Goal: Task Accomplishment & Management: Manage account settings

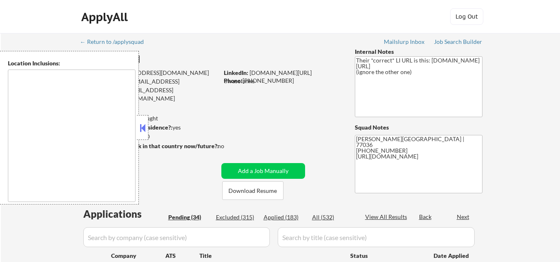
type textarea "[GEOGRAPHIC_DATA], [GEOGRAPHIC_DATA] [GEOGRAPHIC_DATA], [GEOGRAPHIC_DATA] [GEOG…"
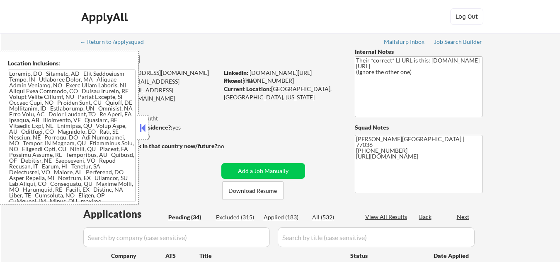
select select ""pending""
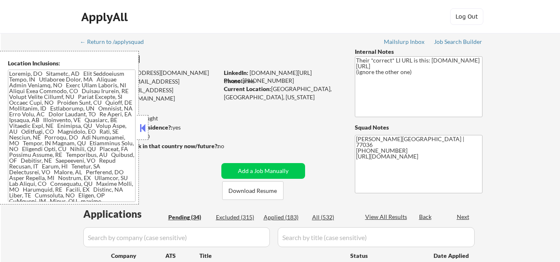
select select ""pending""
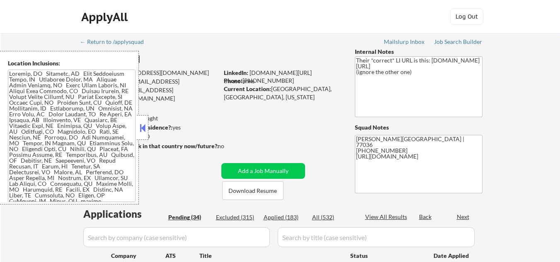
select select ""pending""
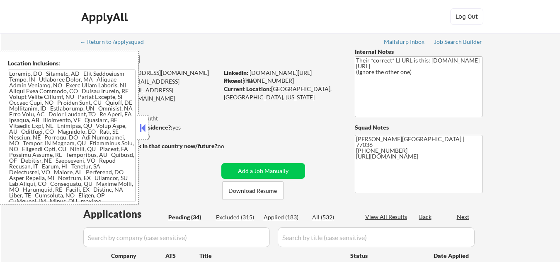
select select ""pending""
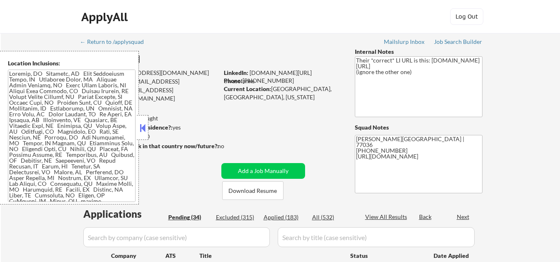
select select ""pending""
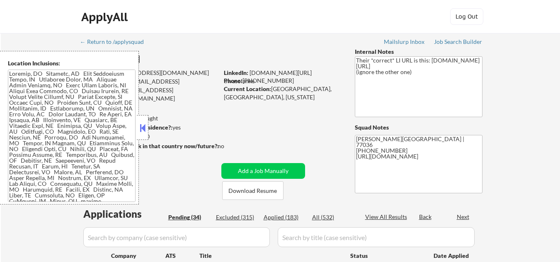
select select ""pending""
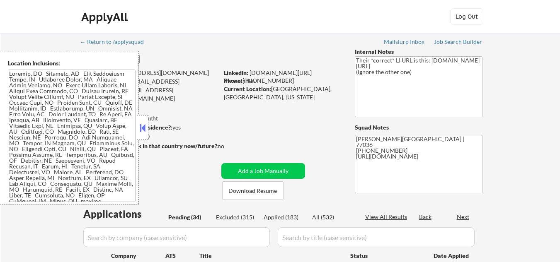
select select ""pending""
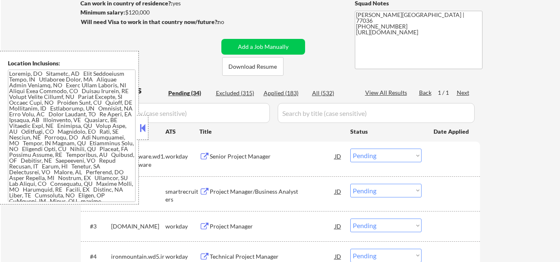
drag, startPoint x: 141, startPoint y: 128, endPoint x: 135, endPoint y: 104, distance: 25.1
click at [141, 128] on button at bounding box center [142, 128] width 9 height 12
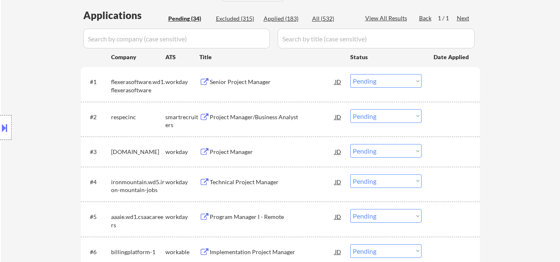
scroll to position [207, 0]
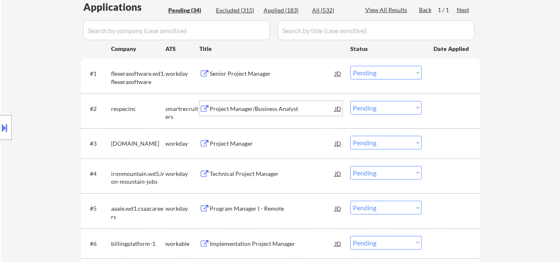
click at [258, 107] on div "Project Manager/Business Analyst" at bounding box center [272, 109] width 125 height 8
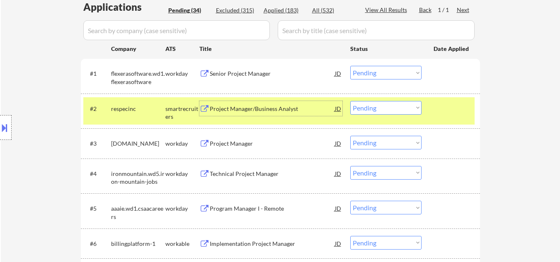
click at [247, 106] on div "Project Manager/Business Analyst" at bounding box center [272, 109] width 125 height 8
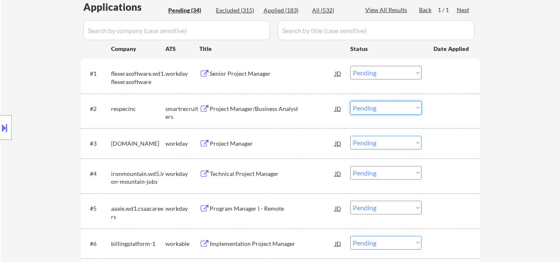
click at [401, 112] on select "Choose an option... Pending Applied Excluded (Questions) Excluded (Expired) Exc…" at bounding box center [385, 108] width 71 height 14
click at [350, 101] on select "Choose an option... Pending Applied Excluded (Questions) Excluded (Expired) Exc…" at bounding box center [385, 108] width 71 height 14
select select ""pending""
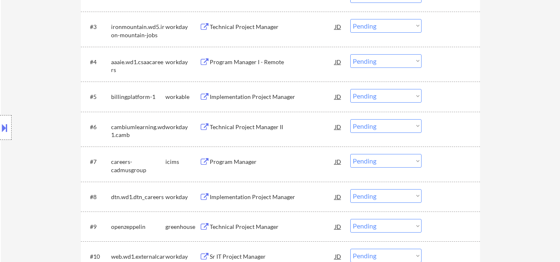
scroll to position [331, 0]
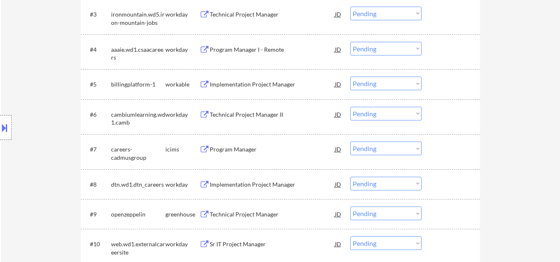
click at [256, 88] on div "Implementation Project Manager" at bounding box center [272, 84] width 125 height 8
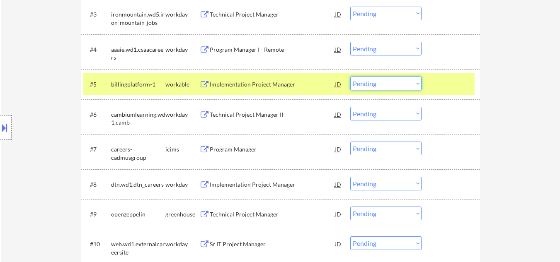
click at [392, 88] on select "Choose an option... Pending Applied Excluded (Questions) Excluded (Expired) Exc…" at bounding box center [385, 84] width 71 height 14
click at [350, 77] on select "Choose an option... Pending Applied Excluded (Questions) Excluded (Expired) Exc…" at bounding box center [385, 84] width 71 height 14
click at [455, 86] on div at bounding box center [451, 84] width 36 height 15
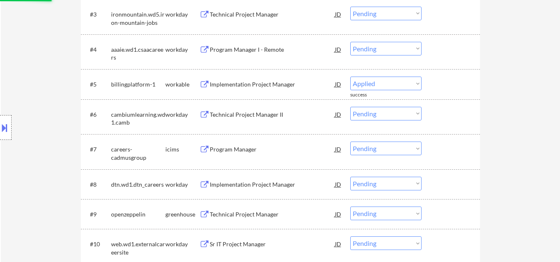
select select ""pending""
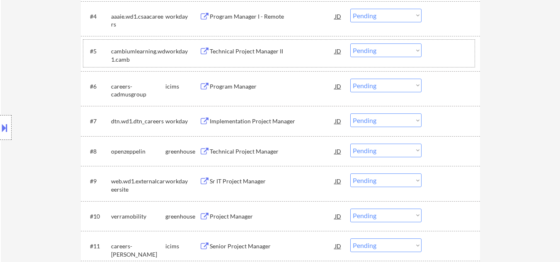
scroll to position [373, 0]
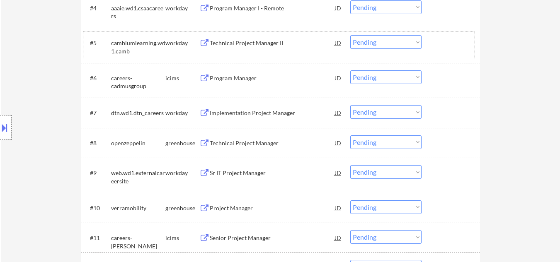
click at [263, 144] on div "Technical Project Manager" at bounding box center [272, 143] width 125 height 8
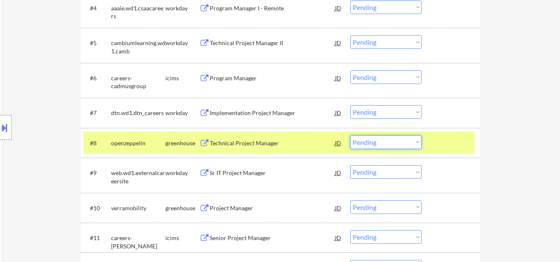
click at [411, 146] on select "Choose an option... Pending Applied Excluded (Questions) Excluded (Expired) Exc…" at bounding box center [385, 142] width 71 height 14
click at [350, 135] on select "Choose an option... Pending Applied Excluded (Questions) Excluded (Expired) Exc…" at bounding box center [385, 142] width 71 height 14
click at [446, 144] on div at bounding box center [451, 142] width 36 height 15
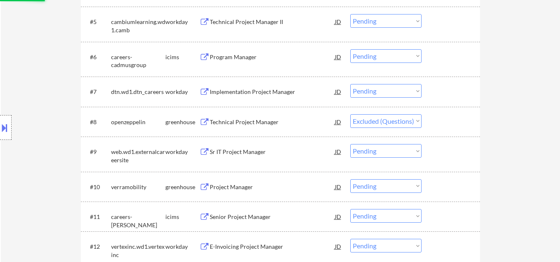
scroll to position [414, 0]
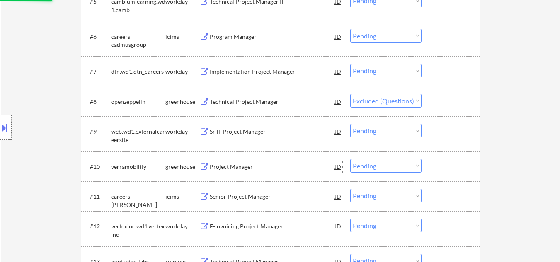
click at [240, 165] on div "Project Manager" at bounding box center [272, 167] width 125 height 8
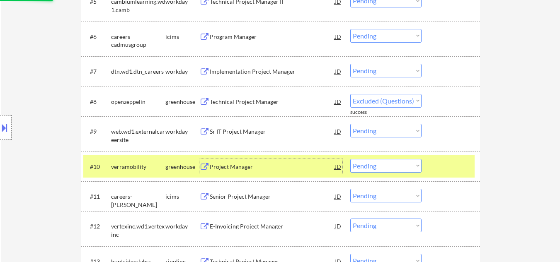
click at [453, 161] on div at bounding box center [451, 166] width 36 height 15
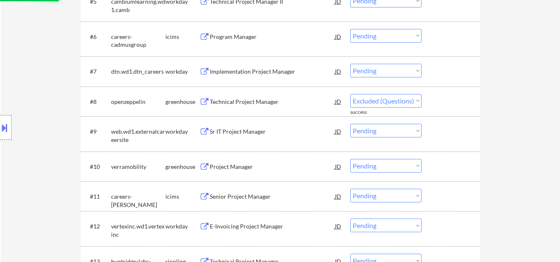
select select ""pending""
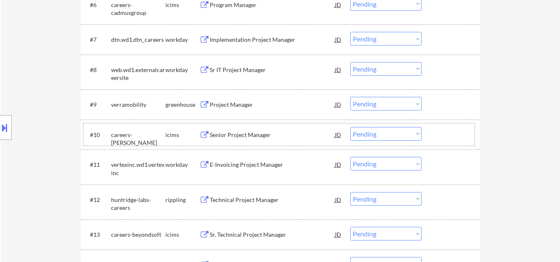
scroll to position [456, 0]
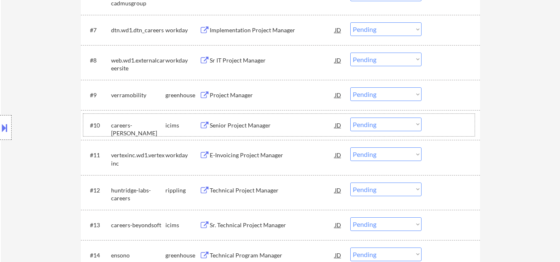
click at [372, 97] on select "Choose an option... Pending Applied Excluded (Questions) Excluded (Expired) Exc…" at bounding box center [385, 94] width 71 height 14
click at [350, 87] on select "Choose an option... Pending Applied Excluded (Questions) Excluded (Expired) Exc…" at bounding box center [385, 94] width 71 height 14
select select ""pending""
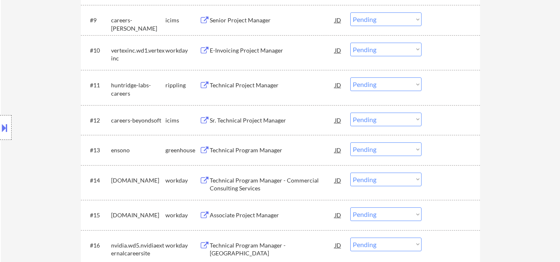
scroll to position [539, 0]
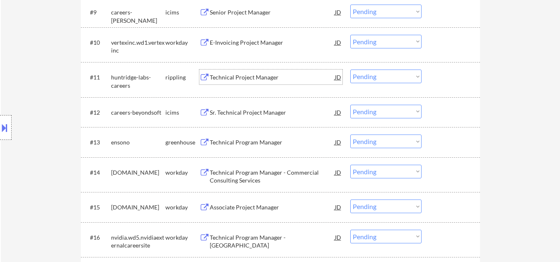
click at [230, 75] on div "Technical Project Manager" at bounding box center [272, 77] width 125 height 8
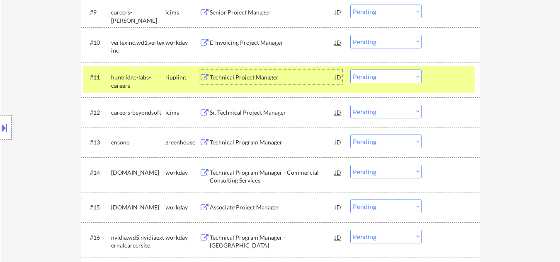
click at [389, 81] on select "Choose an option... Pending Applied Excluded (Questions) Excluded (Expired) Exc…" at bounding box center [385, 77] width 71 height 14
click at [350, 70] on select "Choose an option... Pending Applied Excluded (Questions) Excluded (Expired) Exc…" at bounding box center [385, 77] width 71 height 14
click at [447, 76] on div at bounding box center [451, 77] width 36 height 15
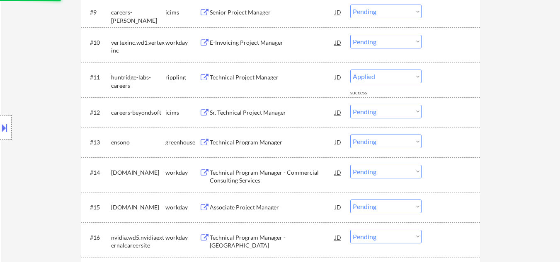
select select ""pending""
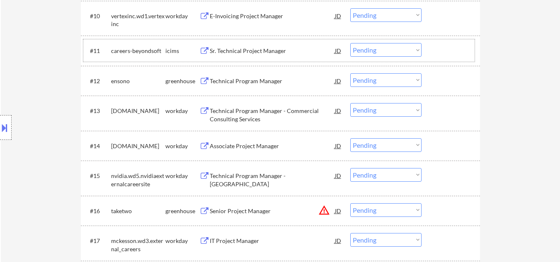
scroll to position [580, 0]
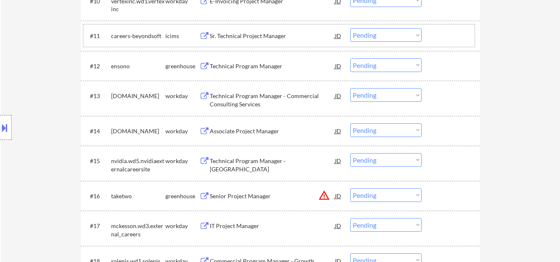
click at [263, 70] on div "Technical Program Manager" at bounding box center [272, 65] width 125 height 15
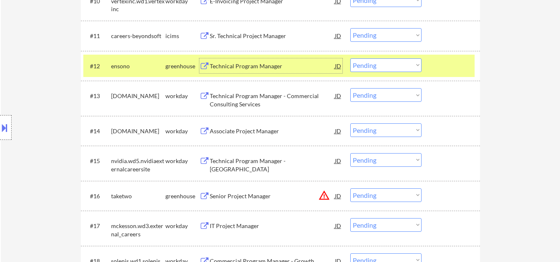
click at [405, 67] on select "Choose an option... Pending Applied Excluded (Questions) Excluded (Expired) Exc…" at bounding box center [385, 65] width 71 height 14
click at [350, 58] on select "Choose an option... Pending Applied Excluded (Questions) Excluded (Expired) Exc…" at bounding box center [385, 65] width 71 height 14
click at [450, 62] on div at bounding box center [451, 65] width 36 height 15
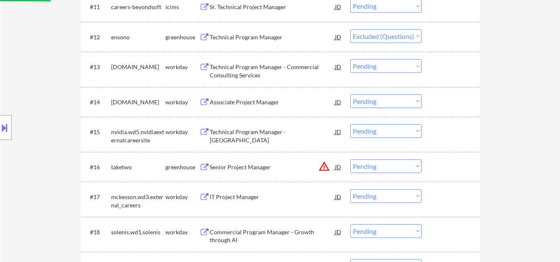
scroll to position [621, 0]
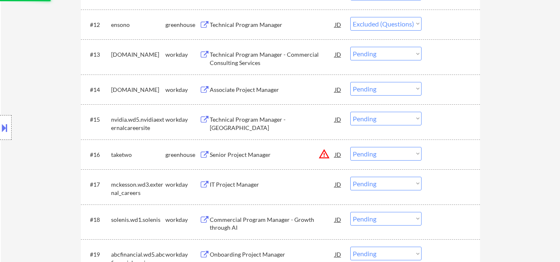
click at [243, 57] on div "Technical Program Manager - Commercial Consulting Services" at bounding box center [272, 59] width 125 height 16
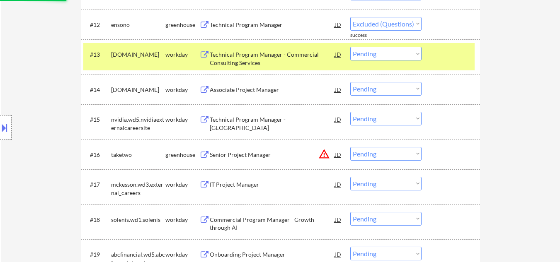
select select ""pending""
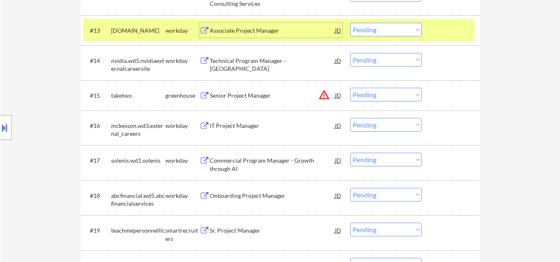
scroll to position [663, 0]
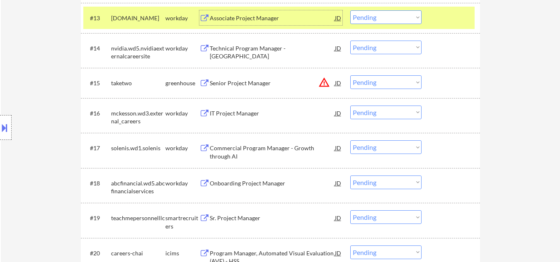
click at [456, 21] on div at bounding box center [451, 17] width 36 height 15
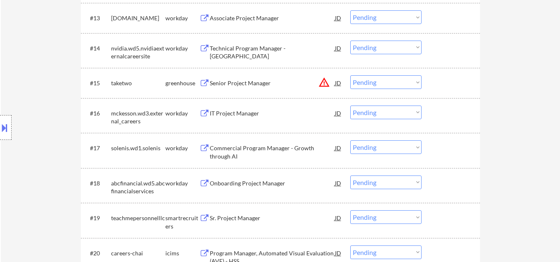
scroll to position [704, 0]
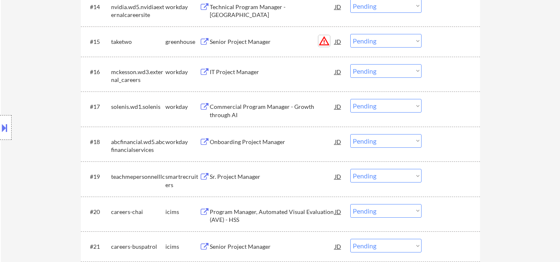
click at [323, 38] on button "warning_amber" at bounding box center [324, 41] width 12 height 12
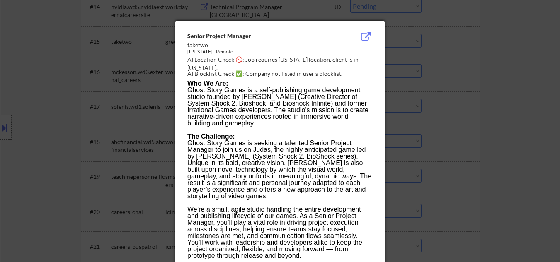
click at [42, 52] on div at bounding box center [280, 131] width 560 height 262
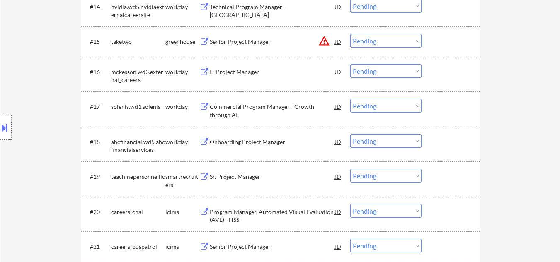
drag, startPoint x: 5, startPoint y: 134, endPoint x: 5, endPoint y: 130, distance: 4.6
click at [5, 134] on button at bounding box center [4, 128] width 9 height 14
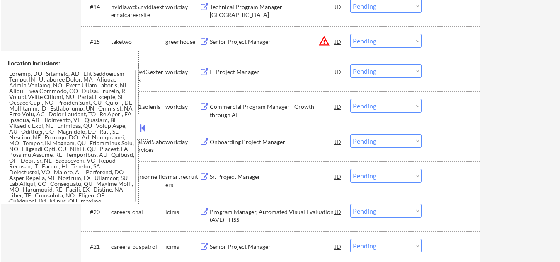
drag, startPoint x: 138, startPoint y: 127, endPoint x: 145, endPoint y: 125, distance: 6.7
click at [139, 127] on button at bounding box center [142, 128] width 9 height 12
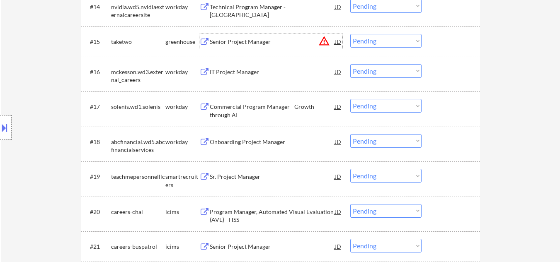
click at [269, 42] on div "Senior Project Manager" at bounding box center [272, 42] width 125 height 8
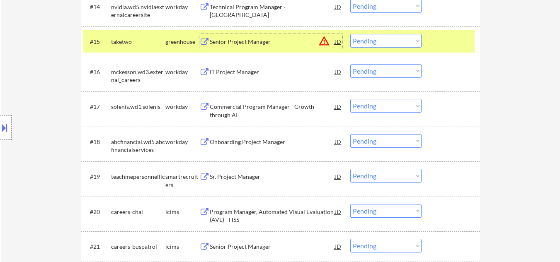
click at [388, 44] on select "Choose an option... Pending Applied Excluded (Questions) Excluded (Expired) Exc…" at bounding box center [385, 41] width 71 height 14
click at [350, 34] on select "Choose an option... Pending Applied Excluded (Questions) Excluded (Expired) Exc…" at bounding box center [385, 41] width 71 height 14
click at [438, 41] on div at bounding box center [451, 41] width 36 height 15
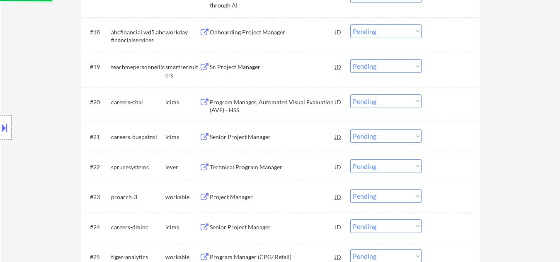
scroll to position [829, 0]
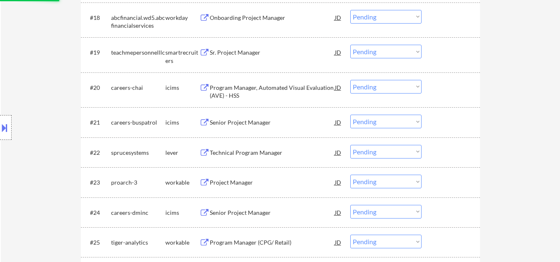
select select ""pending""
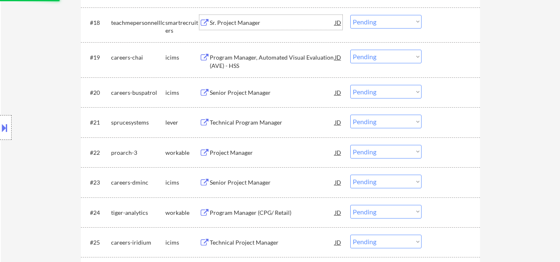
click at [247, 26] on div "Sr. Project Manager" at bounding box center [272, 23] width 125 height 8
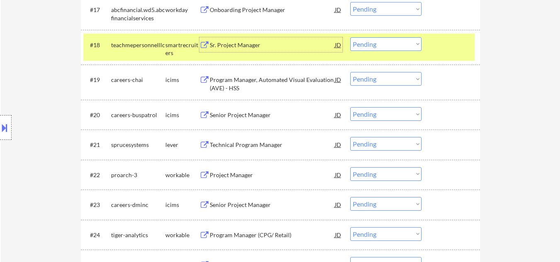
scroll to position [787, 0]
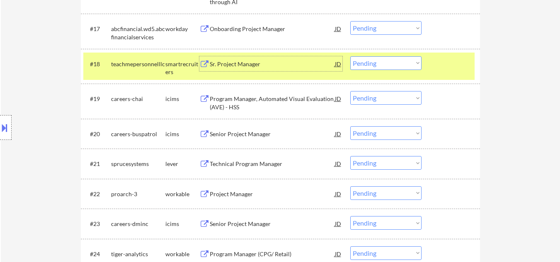
click at [273, 61] on div "Sr. Project Manager" at bounding box center [272, 64] width 125 height 8
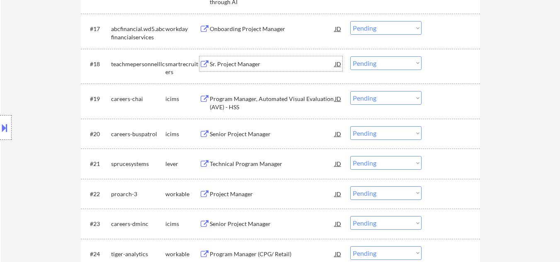
click at [402, 62] on select "Choose an option... Pending Applied Excluded (Questions) Excluded (Expired) Exc…" at bounding box center [385, 63] width 71 height 14
click at [350, 56] on select "Choose an option... Pending Applied Excluded (Questions) Excluded (Expired) Exc…" at bounding box center [385, 63] width 71 height 14
select select ""pending""
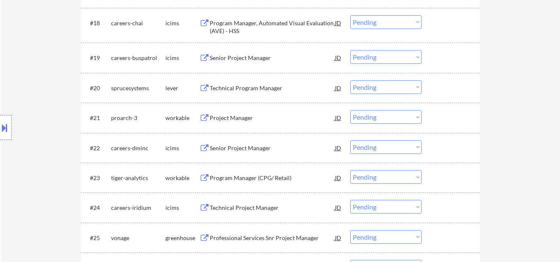
scroll to position [829, 0]
click at [261, 88] on div "Technical Program Manager" at bounding box center [272, 88] width 125 height 8
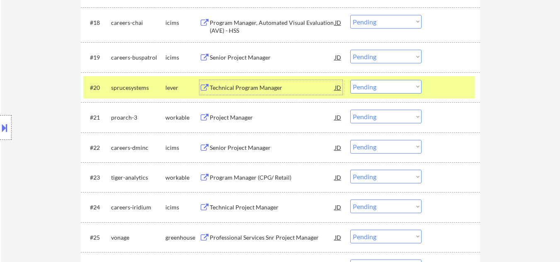
click at [243, 83] on div "Technical Program Manager" at bounding box center [272, 87] width 125 height 15
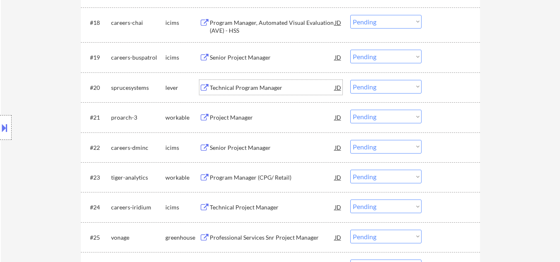
click at [384, 87] on select "Choose an option... Pending Applied Excluded (Questions) Excluded (Expired) Exc…" at bounding box center [385, 87] width 71 height 14
click at [350, 80] on select "Choose an option... Pending Applied Excluded (Questions) Excluded (Expired) Exc…" at bounding box center [385, 87] width 71 height 14
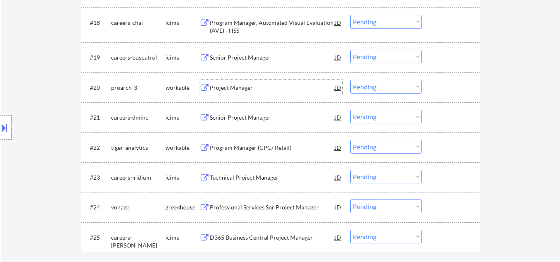
click at [234, 89] on div "Project Manager" at bounding box center [272, 88] width 125 height 8
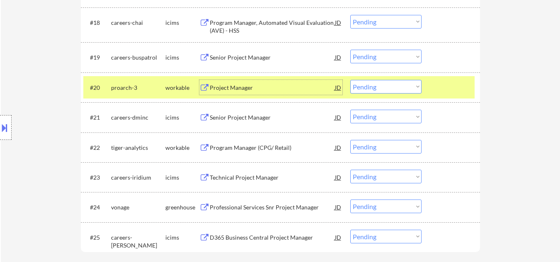
drag, startPoint x: 253, startPoint y: 88, endPoint x: 249, endPoint y: 87, distance: 4.2
click at [250, 87] on div "Project Manager" at bounding box center [272, 88] width 125 height 8
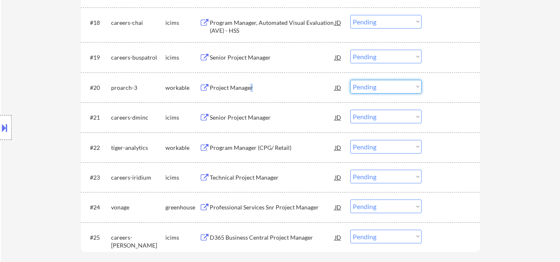
click at [384, 90] on select "Choose an option... Pending Applied Excluded (Questions) Excluded (Expired) Exc…" at bounding box center [385, 87] width 71 height 14
click at [350, 80] on select "Choose an option... Pending Applied Excluded (Questions) Excluded (Expired) Exc…" at bounding box center [385, 87] width 71 height 14
select select ""pending""
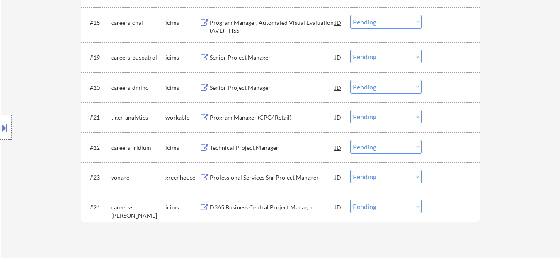
click at [253, 118] on div "Program Manager (CPG/ Retail)" at bounding box center [272, 118] width 125 height 8
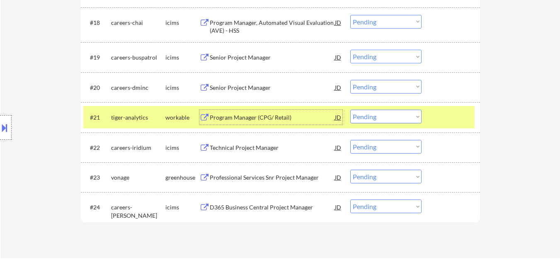
drag, startPoint x: 387, startPoint y: 118, endPoint x: 392, endPoint y: 118, distance: 4.2
click at [388, 119] on select "Choose an option... Pending Applied Excluded (Questions) Excluded (Expired) Exc…" at bounding box center [385, 117] width 71 height 14
click at [350, 110] on select "Choose an option... Pending Applied Excluded (Questions) Excluded (Expired) Exc…" at bounding box center [385, 117] width 71 height 14
click at [444, 121] on div at bounding box center [451, 117] width 36 height 15
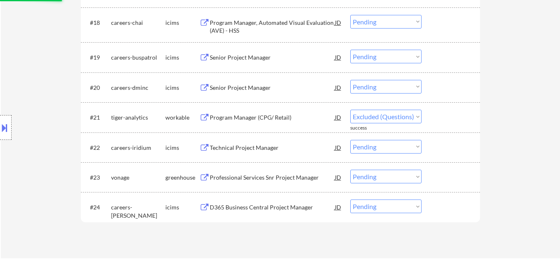
select select ""pending""
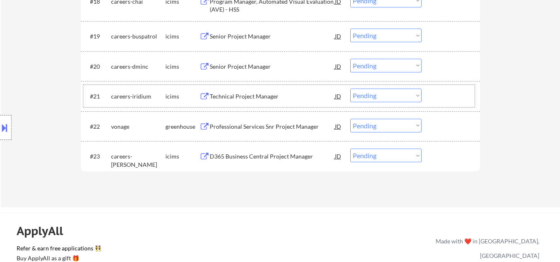
scroll to position [870, 0]
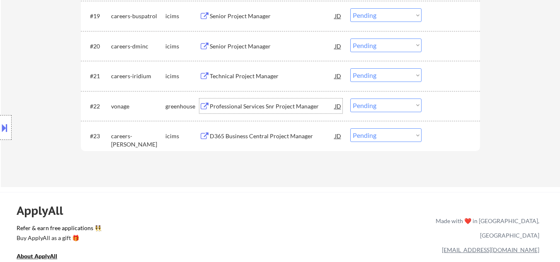
click at [278, 108] on div "Professional Services Snr Project Manager" at bounding box center [272, 106] width 125 height 8
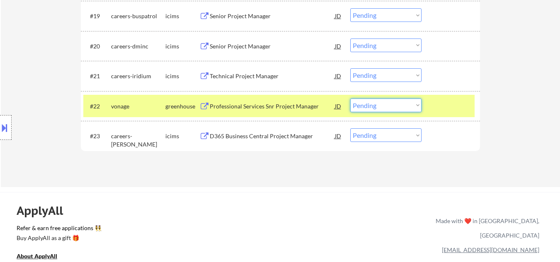
drag, startPoint x: 384, startPoint y: 105, endPoint x: 381, endPoint y: 111, distance: 6.7
click at [384, 105] on select "Choose an option... Pending Applied Excluded (Questions) Excluded (Expired) Exc…" at bounding box center [385, 106] width 71 height 14
click at [350, 99] on select "Choose an option... Pending Applied Excluded (Questions) Excluded (Expired) Exc…" at bounding box center [385, 106] width 71 height 14
click at [446, 106] on div at bounding box center [451, 106] width 36 height 15
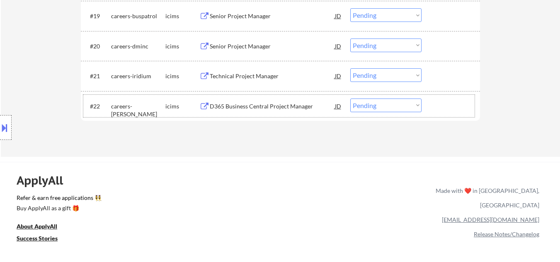
click at [274, 105] on div "D365 Business Central Project Manager" at bounding box center [272, 106] width 125 height 8
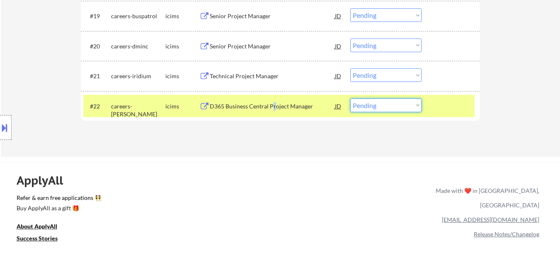
drag, startPoint x: 405, startPoint y: 103, endPoint x: 405, endPoint y: 110, distance: 6.6
click at [405, 104] on select "Choose an option... Pending Applied Excluded (Questions) Excluded (Expired) Exc…" at bounding box center [385, 106] width 71 height 14
select select ""excluded__other_""
click at [350, 99] on select "Choose an option... Pending Applied Excluded (Questions) Excluded (Expired) Exc…" at bounding box center [385, 106] width 71 height 14
drag, startPoint x: 451, startPoint y: 102, endPoint x: 367, endPoint y: 155, distance: 98.7
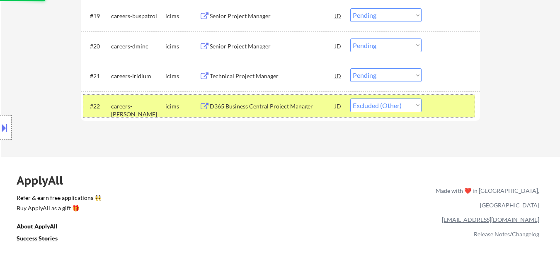
click at [451, 103] on div at bounding box center [451, 106] width 36 height 15
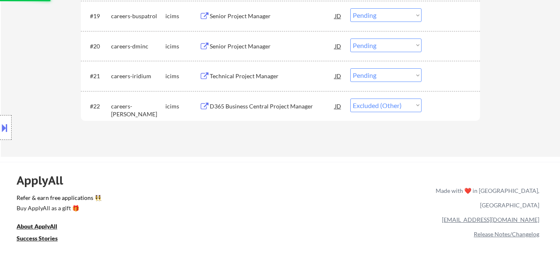
click at [251, 76] on div "Technical Project Manager" at bounding box center [272, 76] width 125 height 8
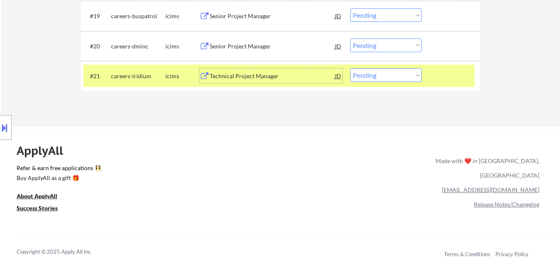
click at [404, 78] on select "Choose an option... Pending Applied Excluded (Questions) Excluded (Expired) Exc…" at bounding box center [385, 75] width 71 height 14
select select ""excluded__expired_""
click at [350, 68] on select "Choose an option... Pending Applied Excluded (Questions) Excluded (Expired) Exc…" at bounding box center [385, 75] width 71 height 14
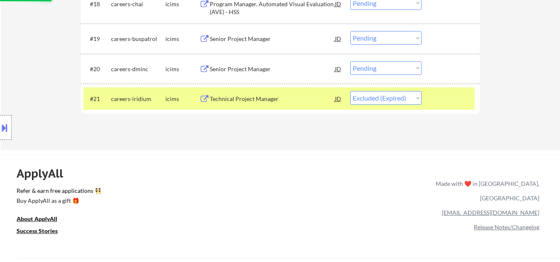
scroll to position [829, 0]
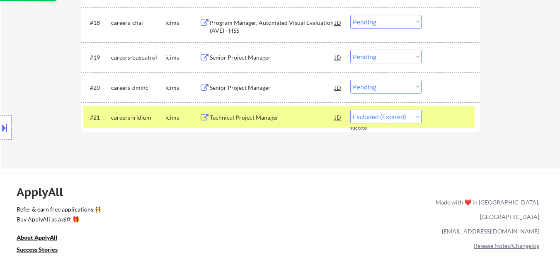
click at [266, 86] on div "Senior Project Manager" at bounding box center [272, 88] width 125 height 8
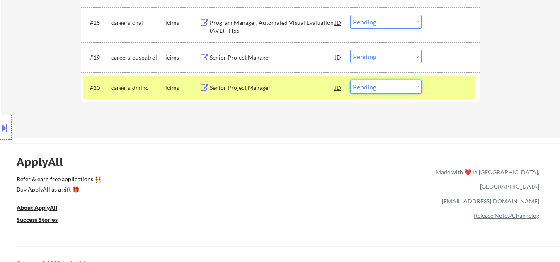
drag, startPoint x: 398, startPoint y: 89, endPoint x: 397, endPoint y: 93, distance: 4.2
click at [398, 89] on select "Choose an option... Pending Applied Excluded (Questions) Excluded (Expired) Exc…" at bounding box center [385, 87] width 71 height 14
select select ""excluded__expired_""
click at [350, 80] on select "Choose an option... Pending Applied Excluded (Questions) Excluded (Expired) Exc…" at bounding box center [385, 87] width 71 height 14
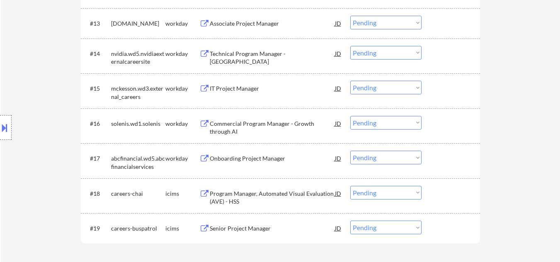
scroll to position [580, 0]
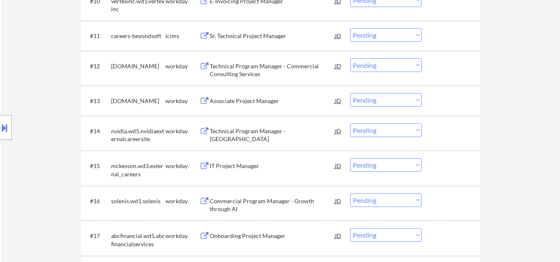
click at [61, 186] on div "Location Inclusions:" at bounding box center [74, 128] width 148 height 154
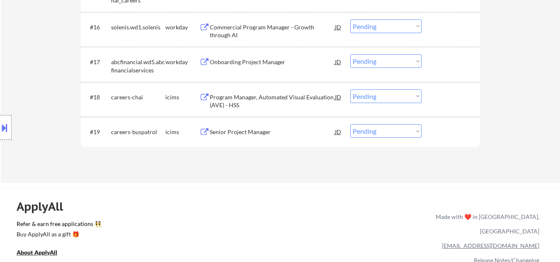
scroll to position [746, 0]
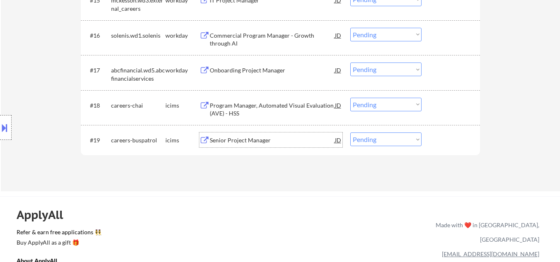
click at [228, 136] on div "Senior Project Manager" at bounding box center [272, 140] width 125 height 15
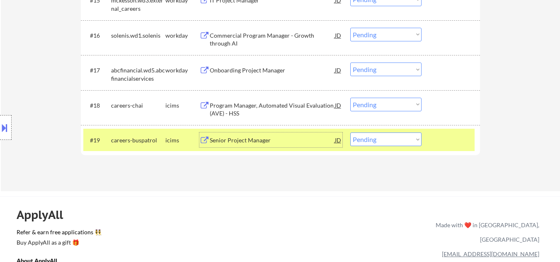
click at [404, 143] on select "Choose an option... Pending Applied Excluded (Questions) Excluded (Expired) Exc…" at bounding box center [385, 140] width 71 height 14
select select ""excluded__other_""
click at [350, 133] on select "Choose an option... Pending Applied Excluded (Questions) Excluded (Expired) Exc…" at bounding box center [385, 140] width 71 height 14
click at [287, 107] on div "Program Manager, Automated Visual Evaluation (AVE) - HSS" at bounding box center [272, 110] width 125 height 16
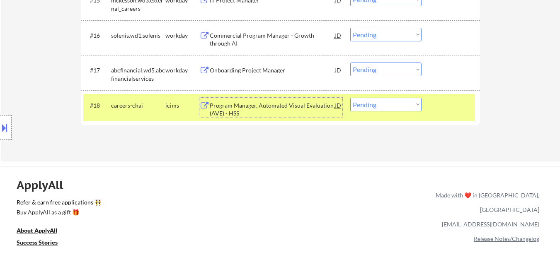
click at [407, 103] on select "Choose an option... Pending Applied Excluded (Questions) Excluded (Expired) Exc…" at bounding box center [385, 105] width 71 height 14
select select ""excluded""
click at [350, 98] on select "Choose an option... Pending Applied Excluded (Questions) Excluded (Expired) Exc…" at bounding box center [385, 105] width 71 height 14
click at [443, 111] on div at bounding box center [451, 105] width 36 height 15
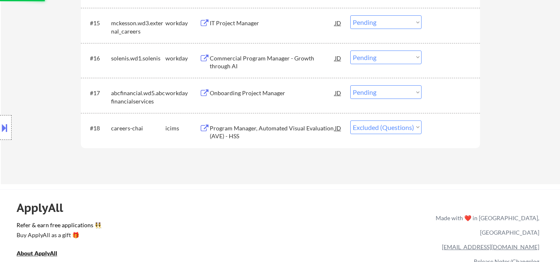
scroll to position [704, 0]
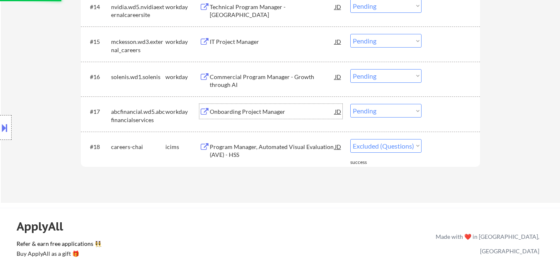
click at [268, 114] on div "Onboarding Project Manager" at bounding box center [272, 112] width 125 height 8
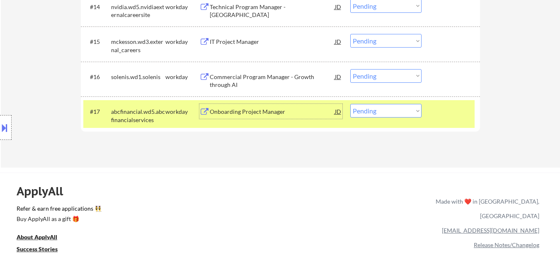
click at [392, 112] on select "Choose an option... Pending Applied Excluded (Questions) Excluded (Expired) Exc…" at bounding box center [385, 111] width 71 height 14
select select ""excluded__salary_""
click at [350, 104] on select "Choose an option... Pending Applied Excluded (Questions) Excluded (Expired) Exc…" at bounding box center [385, 111] width 71 height 14
drag, startPoint x: 446, startPoint y: 114, endPoint x: 428, endPoint y: 110, distance: 18.6
click at [446, 113] on div at bounding box center [451, 111] width 36 height 15
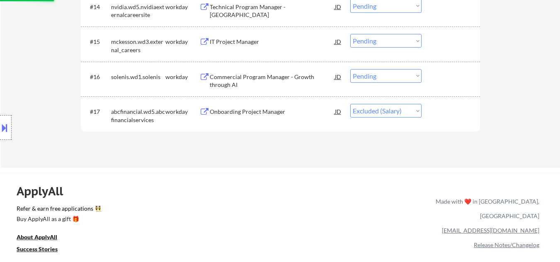
click at [264, 80] on div "Commercial Program Manager - Growth through AI" at bounding box center [272, 81] width 125 height 16
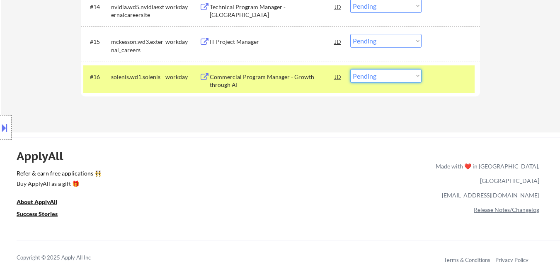
click at [399, 81] on select "Choose an option... Pending Applied Excluded (Questions) Excluded (Expired) Exc…" at bounding box center [385, 76] width 71 height 14
select select ""applied""
click at [350, 69] on select "Choose an option... Pending Applied Excluded (Questions) Excluded (Expired) Exc…" at bounding box center [385, 76] width 71 height 14
click at [441, 85] on div "#16 solenis.wd1.solenis workday Commercial Program Manager - Growth through AI …" at bounding box center [278, 78] width 391 height 27
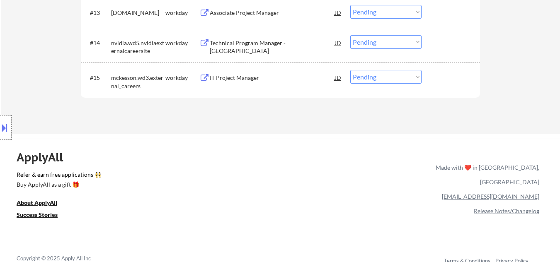
scroll to position [621, 0]
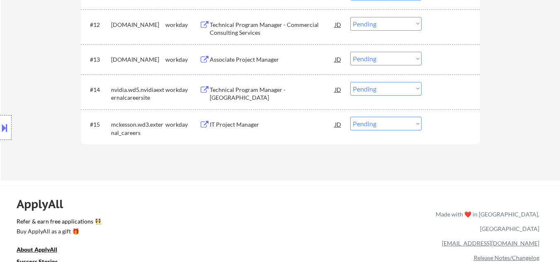
click at [251, 126] on div "IT Project Manager" at bounding box center [272, 125] width 125 height 8
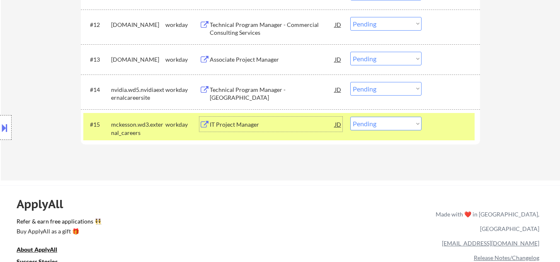
click at [396, 127] on select "Choose an option... Pending Applied Excluded (Questions) Excluded (Expired) Exc…" at bounding box center [385, 124] width 71 height 14
select select ""applied""
click at [350, 117] on select "Choose an option... Pending Applied Excluded (Questions) Excluded (Expired) Exc…" at bounding box center [385, 124] width 71 height 14
click at [450, 127] on div at bounding box center [451, 124] width 36 height 15
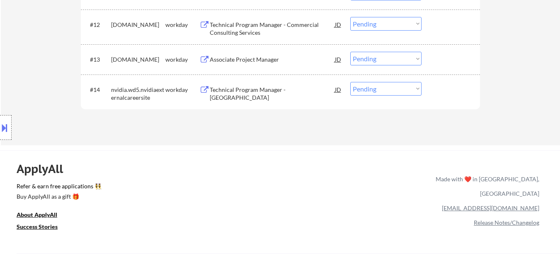
click at [275, 89] on div "Technical Program Manager - [GEOGRAPHIC_DATA]" at bounding box center [272, 94] width 125 height 16
